Goal: Navigation & Orientation: Find specific page/section

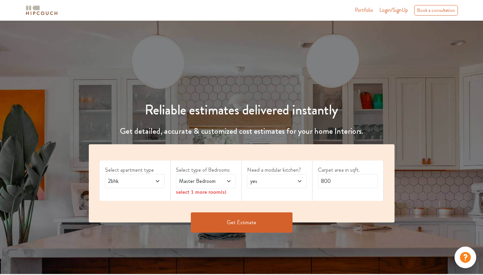
click at [238, 225] on button "Get Estimate" at bounding box center [242, 222] width 102 height 20
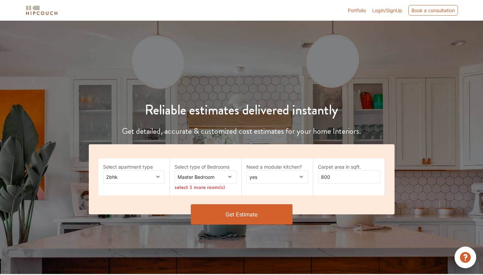
click at [35, 10] on img at bounding box center [42, 10] width 34 height 12
click at [37, 15] on img at bounding box center [42, 10] width 34 height 12
click at [355, 12] on link "Portfolio" at bounding box center [356, 10] width 18 height 7
